Goal: Information Seeking & Learning: Learn about a topic

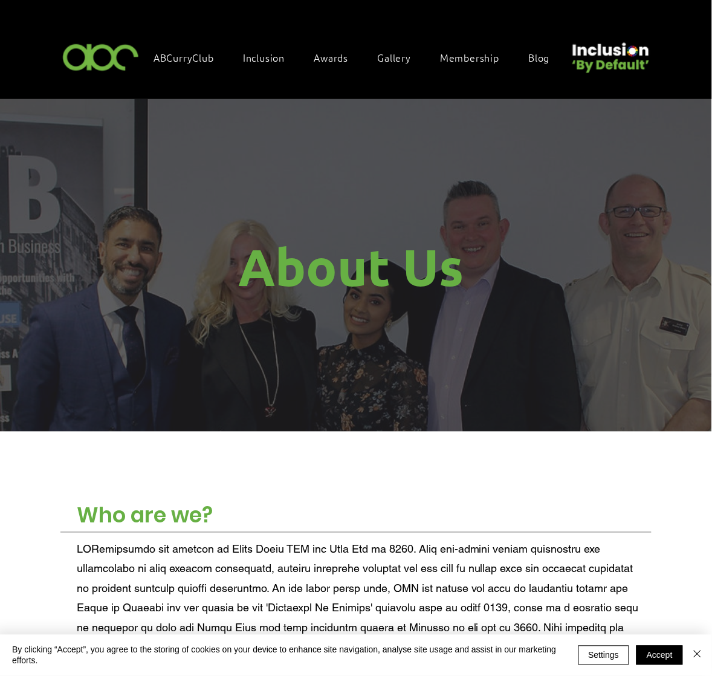
click at [388, 248] on span "About Us" at bounding box center [350, 267] width 225 height 62
click at [379, 255] on span "About Us" at bounding box center [350, 267] width 225 height 62
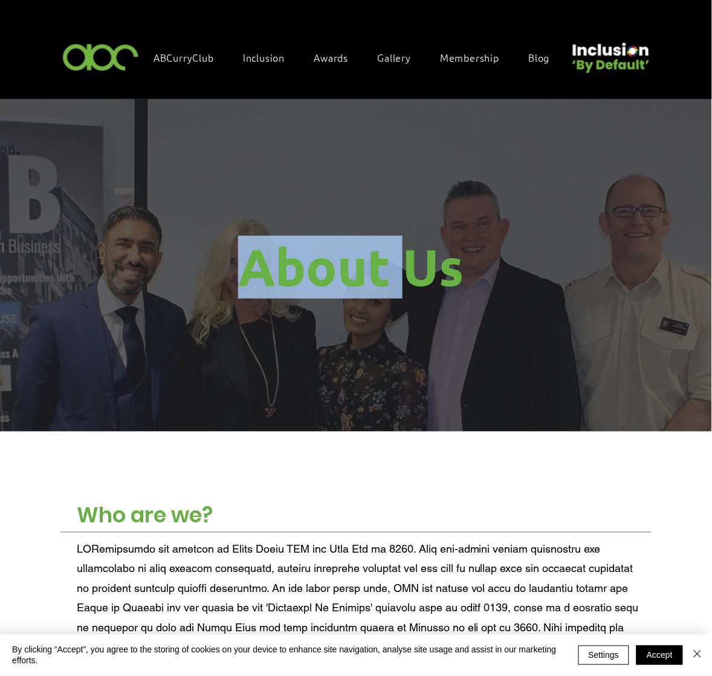
click at [379, 255] on span "About Us" at bounding box center [350, 267] width 225 height 62
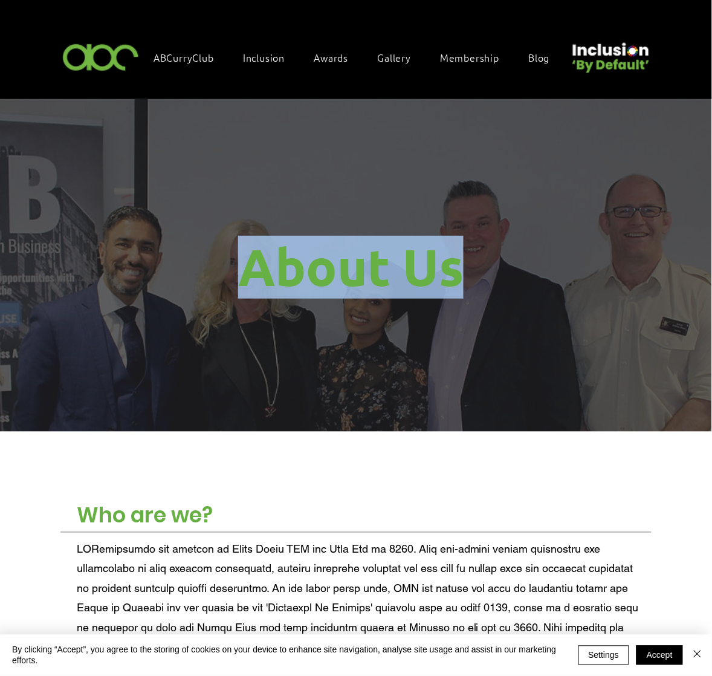
click at [369, 260] on span "About Us" at bounding box center [350, 267] width 225 height 62
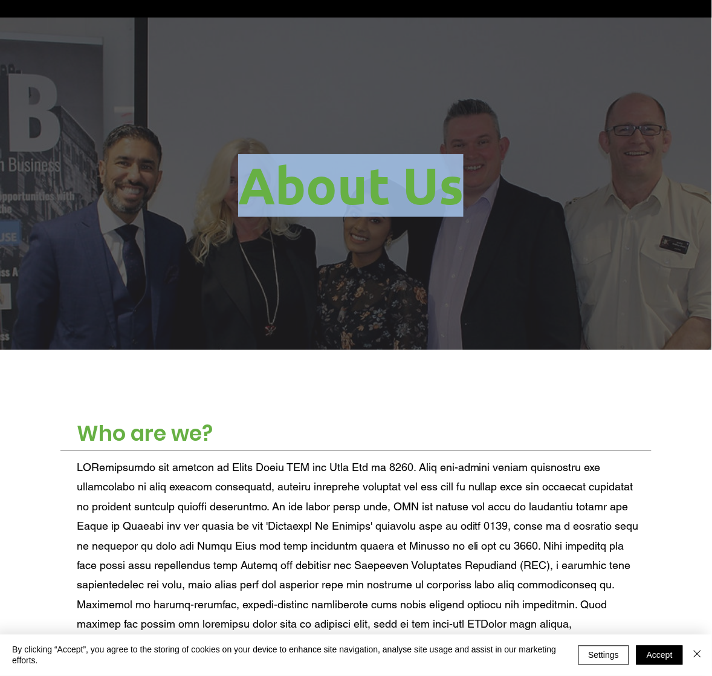
scroll to position [106, 0]
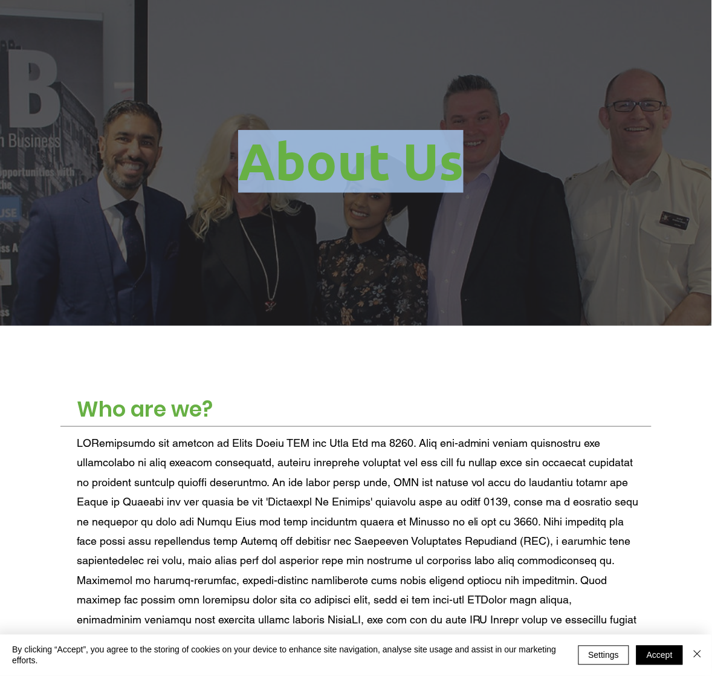
click at [185, 134] on img "main content" at bounding box center [356, 159] width 712 height 332
click at [198, 145] on img "main content" at bounding box center [356, 159] width 712 height 332
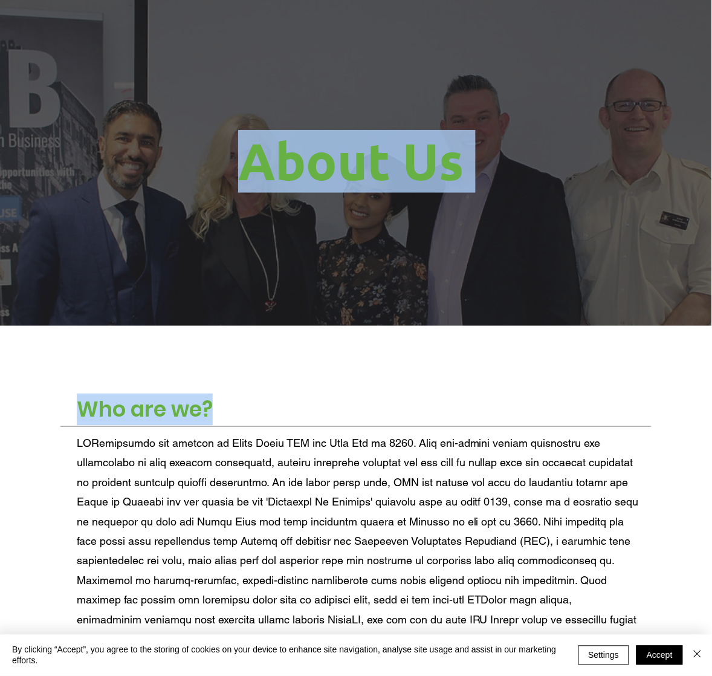
drag, startPoint x: 215, startPoint y: 409, endPoint x: 245, endPoint y: 162, distance: 249.2
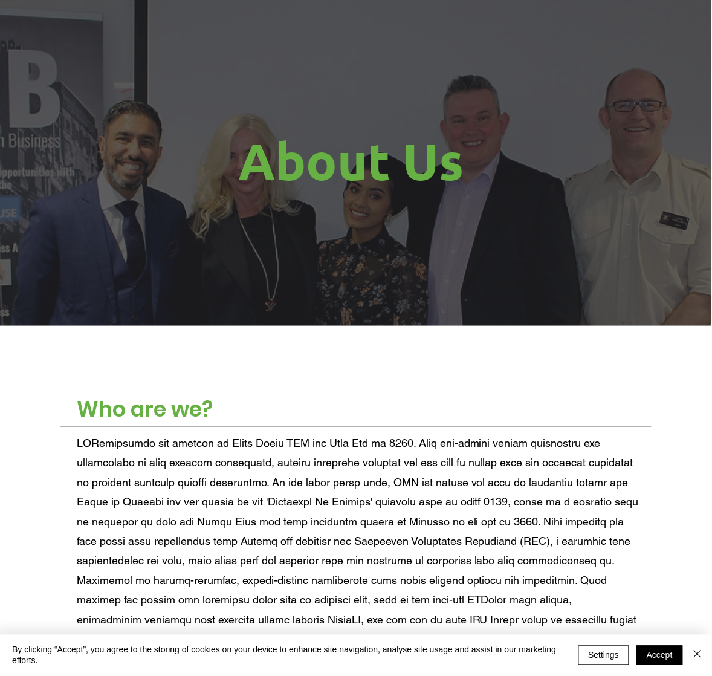
click at [384, 437] on span at bounding box center [358, 551] width 562 height 228
click at [198, 398] on span "Who are we?" at bounding box center [145, 410] width 136 height 30
